Goal: Book appointment/travel/reservation

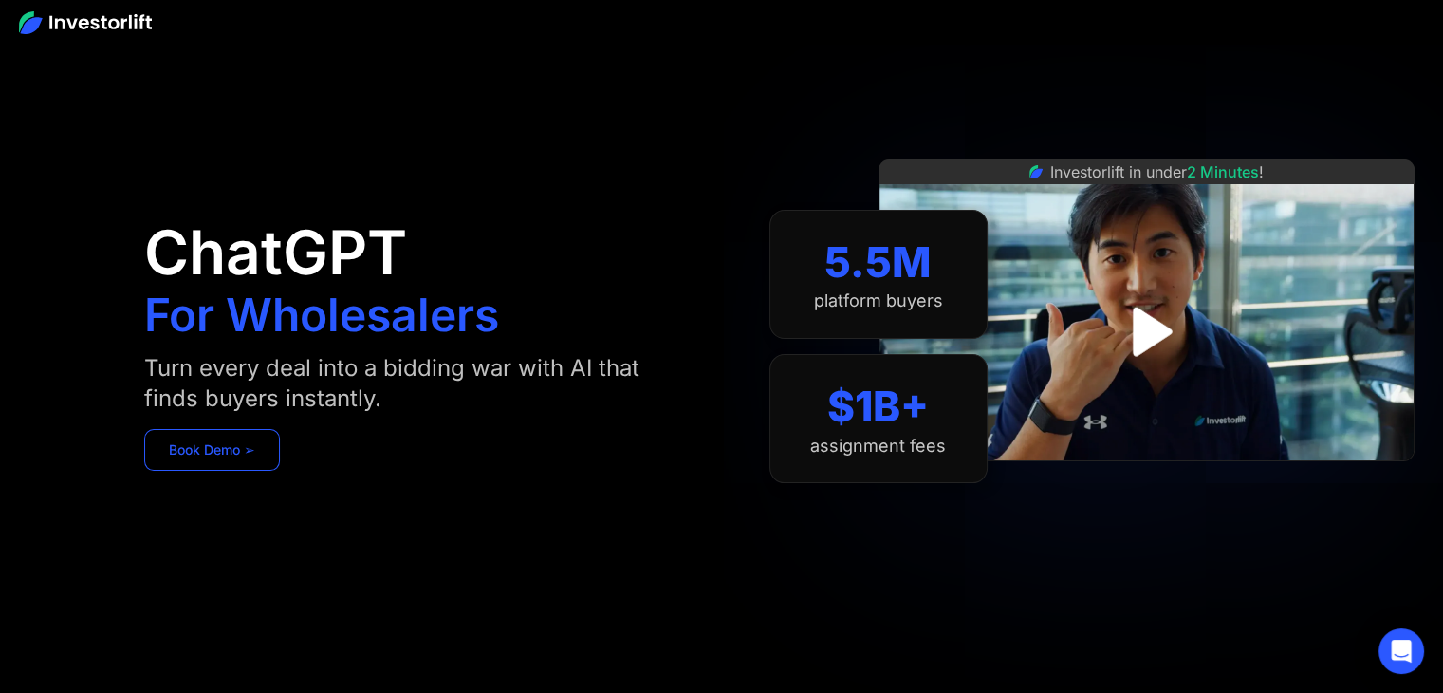
click at [208, 463] on link "Book Demo ➢" at bounding box center [212, 450] width 136 height 42
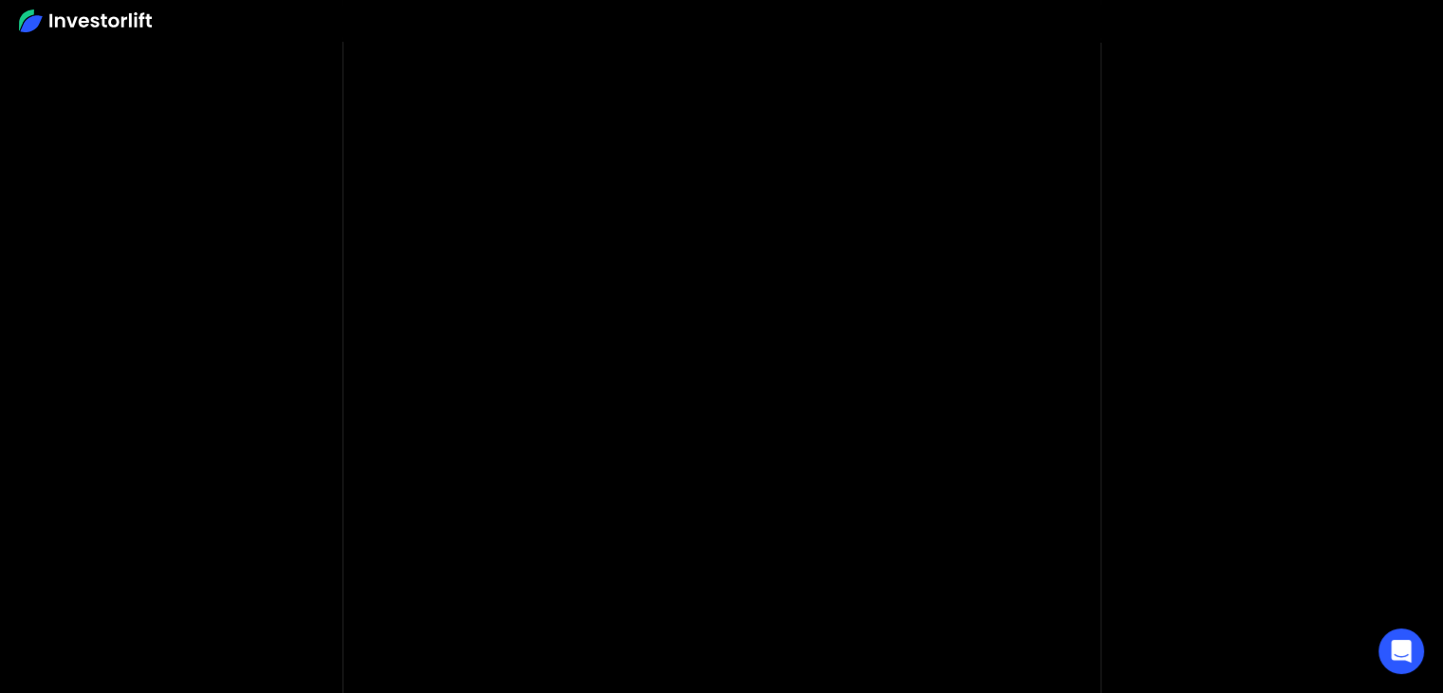
scroll to position [190, 0]
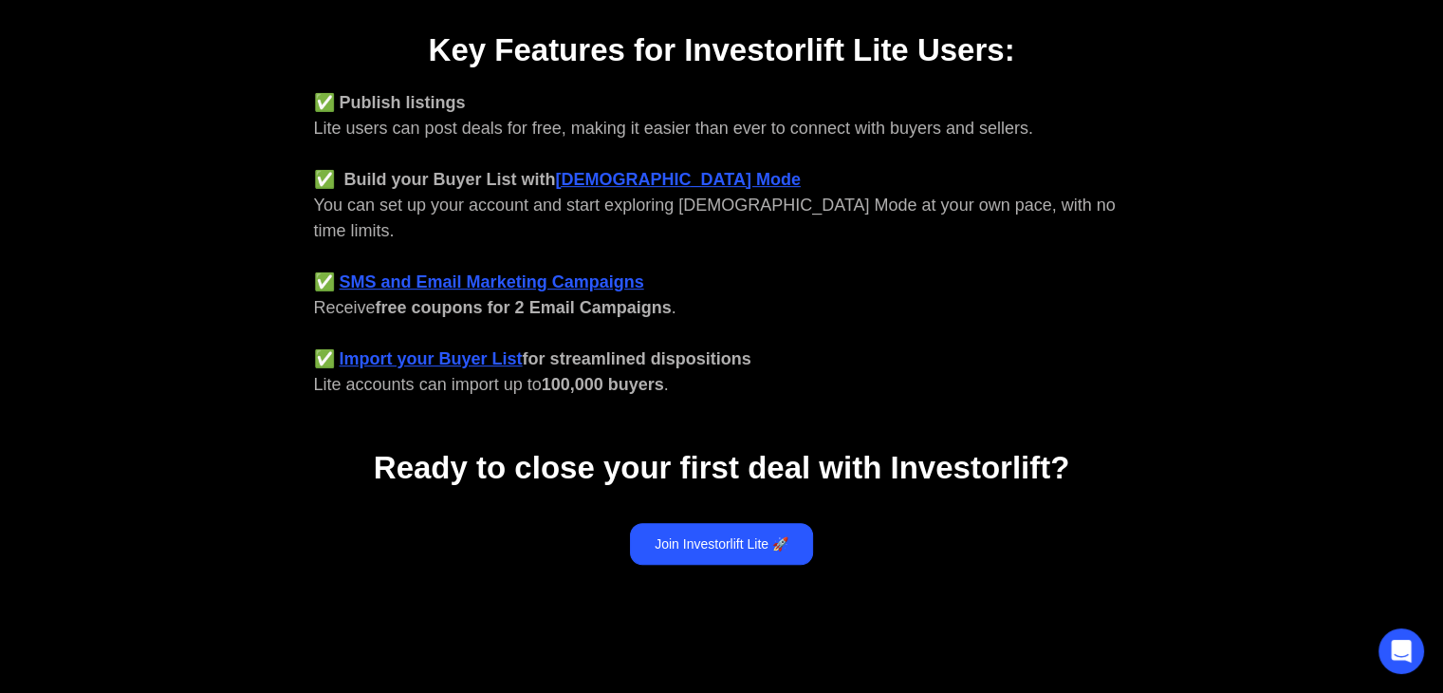
scroll to position [884, 0]
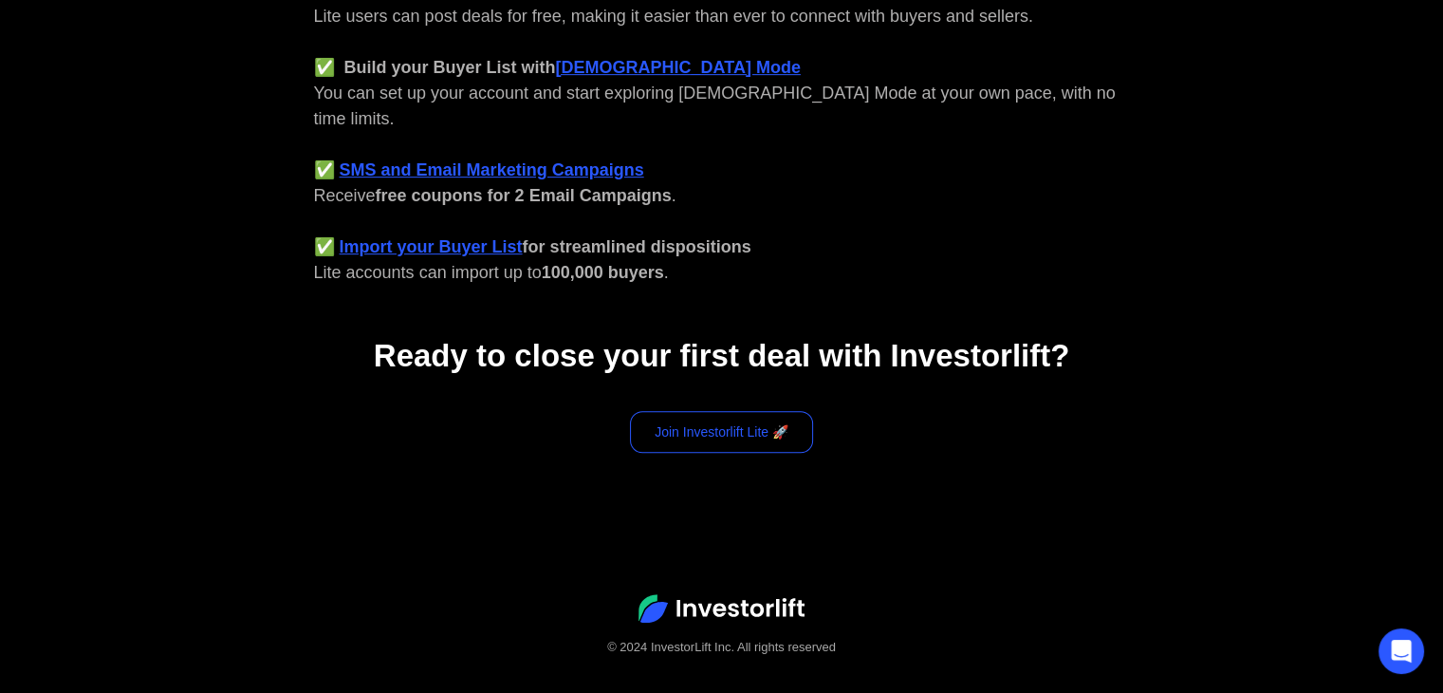
click at [771, 415] on link "Join Investorlift Lite 🚀" at bounding box center [721, 432] width 183 height 42
